Goal: Check status: Check status

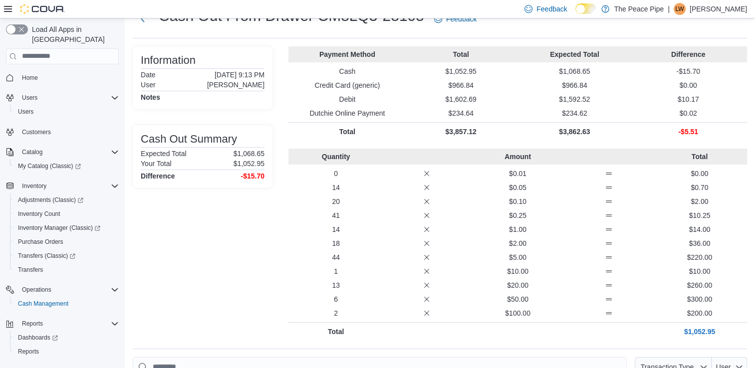
scroll to position [58, 0]
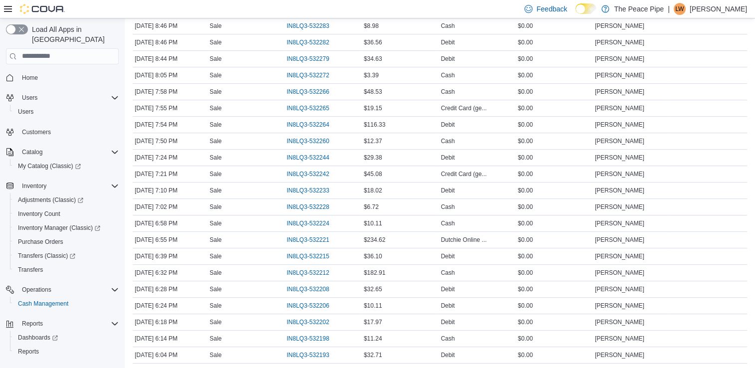
scroll to position [574, 0]
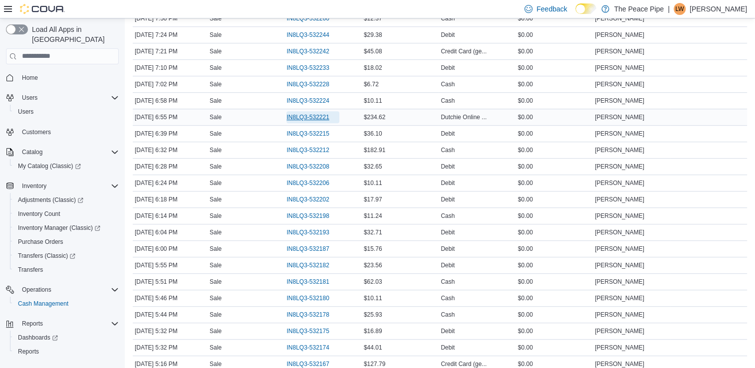
click at [312, 118] on span "IN8LQ3-532221" at bounding box center [307, 117] width 42 height 8
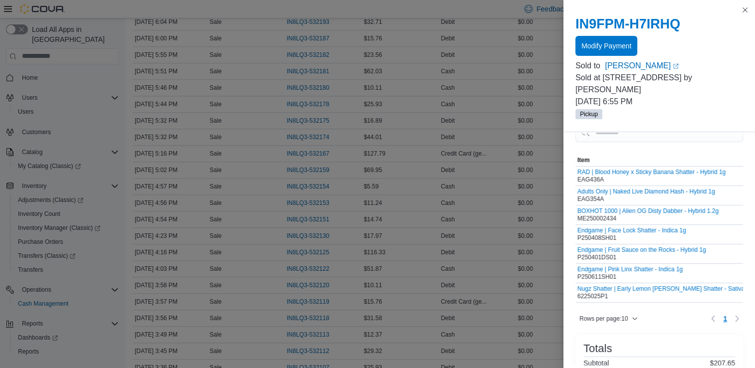
scroll to position [0, 0]
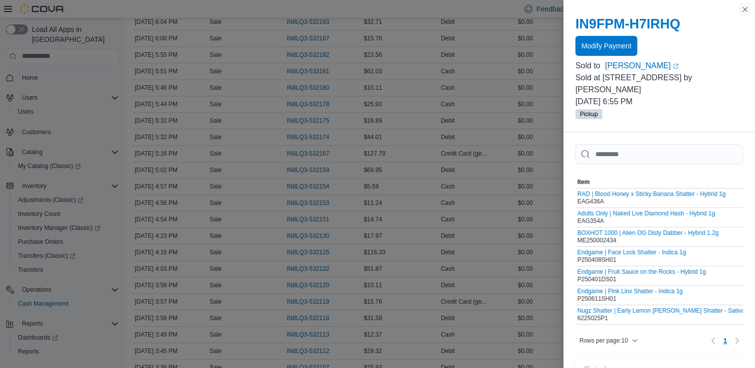
click at [746, 9] on button "Close this dialog" at bounding box center [745, 9] width 12 height 12
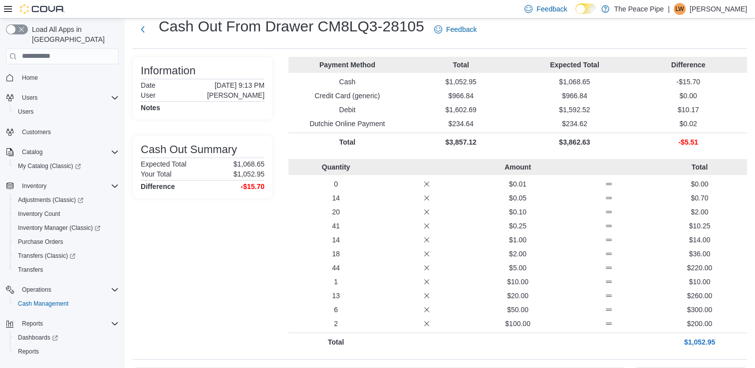
scroll to position [23, 0]
